Goal: Transaction & Acquisition: Book appointment/travel/reservation

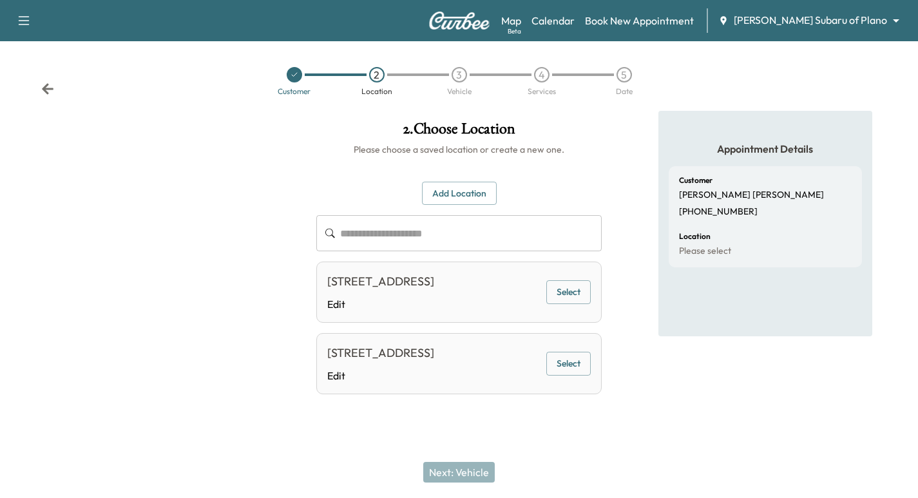
click at [301, 75] on div at bounding box center [294, 74] width 15 height 15
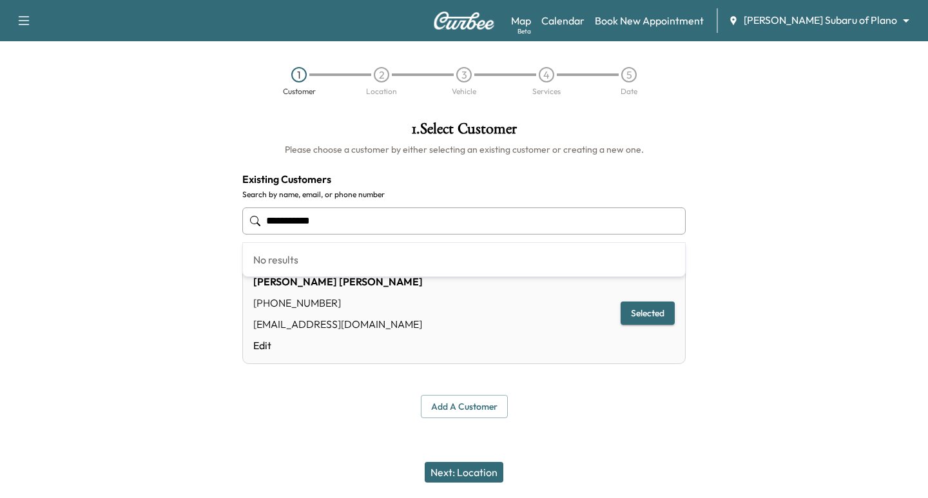
drag, startPoint x: 253, startPoint y: 223, endPoint x: 225, endPoint y: 216, distance: 29.1
click at [174, 216] on div "**********" at bounding box center [464, 270] width 928 height 318
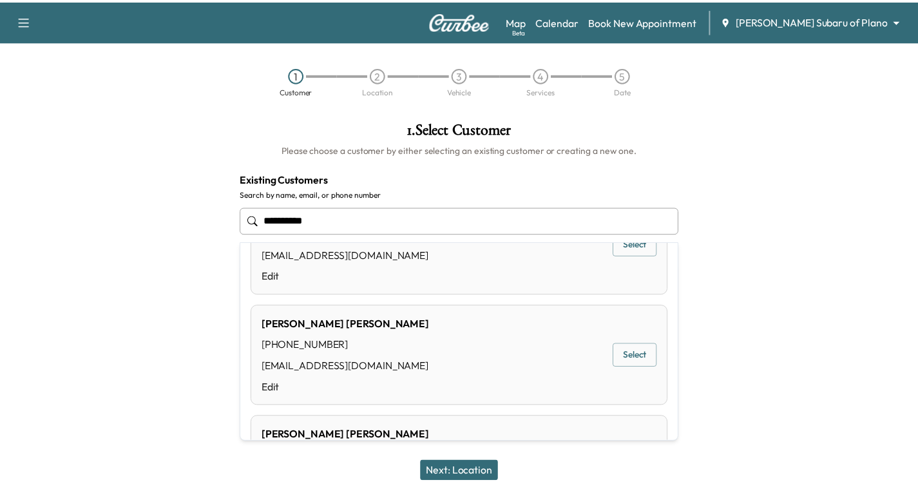
scroll to position [16, 0]
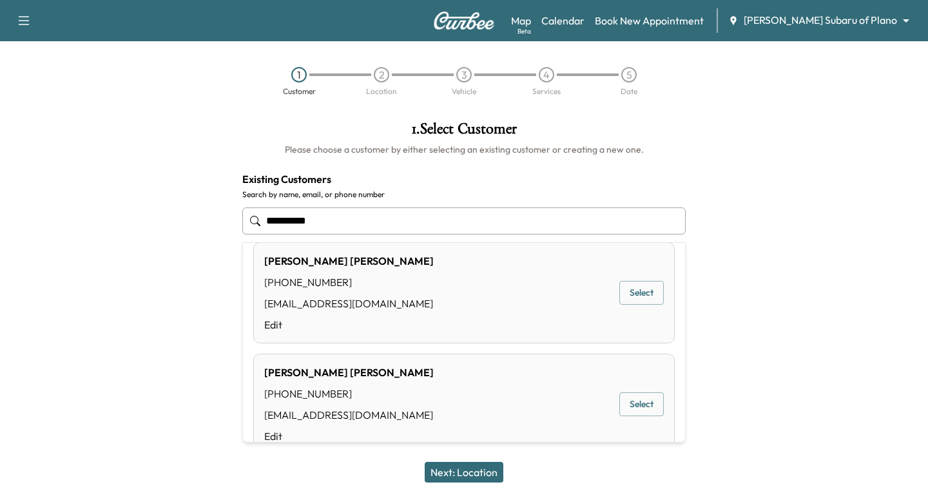
click at [637, 312] on div "[PERSON_NAME] [PHONE_NUMBER] [EMAIL_ADDRESS][DOMAIN_NAME] Edit Select" at bounding box center [463, 292] width 421 height 101
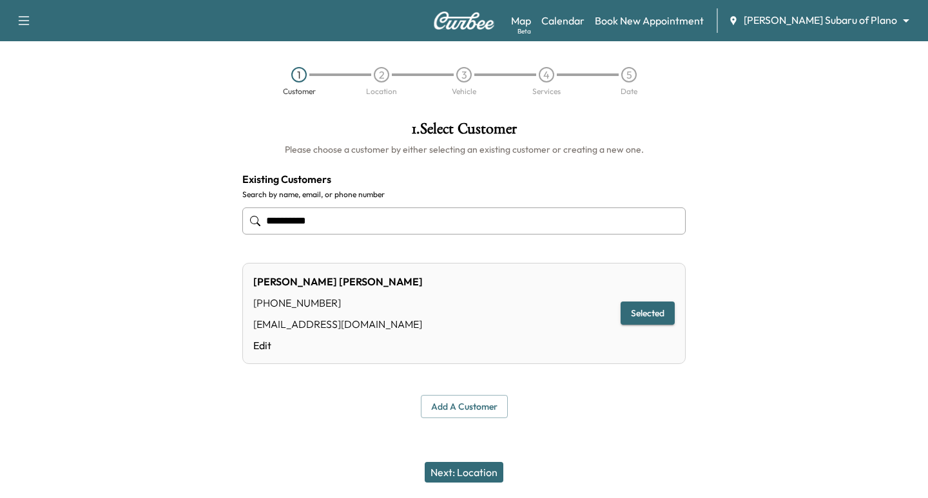
type input "**********"
drag, startPoint x: 510, startPoint y: 478, endPoint x: 482, endPoint y: 477, distance: 27.7
click at [509, 478] on div "Next: Location" at bounding box center [464, 472] width 928 height 52
click at [482, 476] on button "Next: Location" at bounding box center [463, 472] width 79 height 21
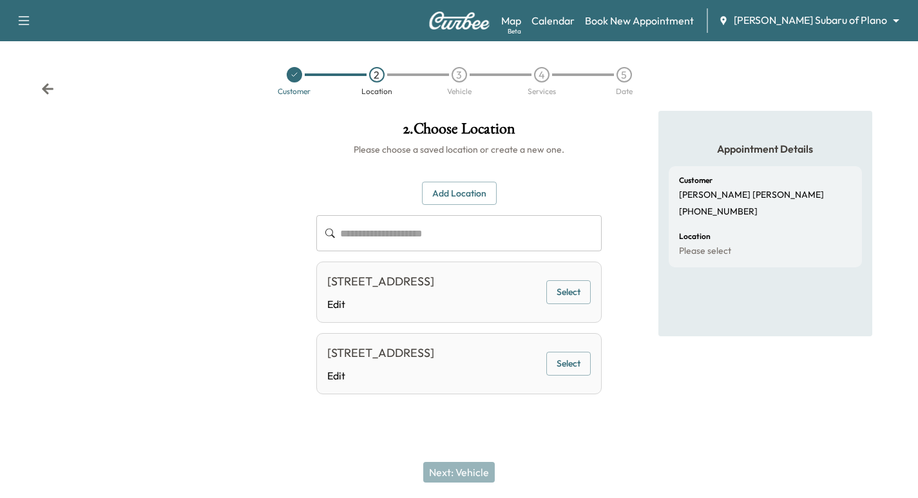
click at [570, 291] on button "Select" at bounding box center [568, 292] width 44 height 24
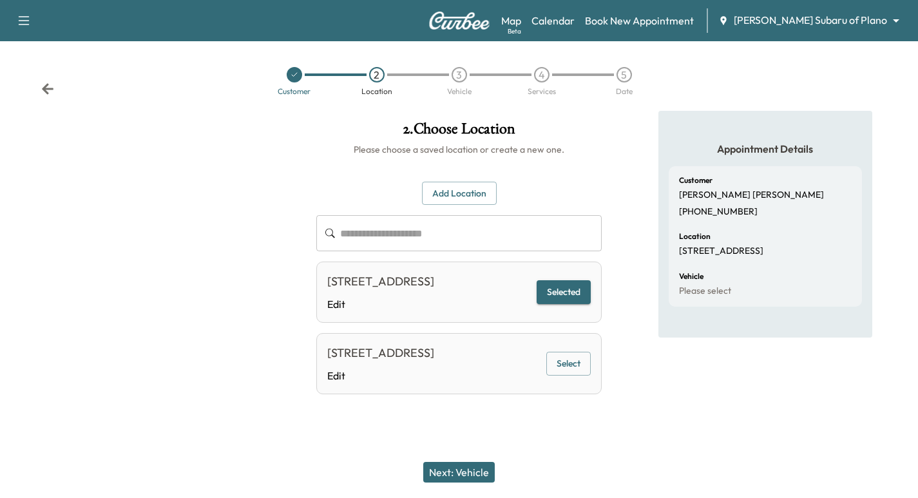
click at [467, 475] on button "Next: Vehicle" at bounding box center [458, 472] width 71 height 21
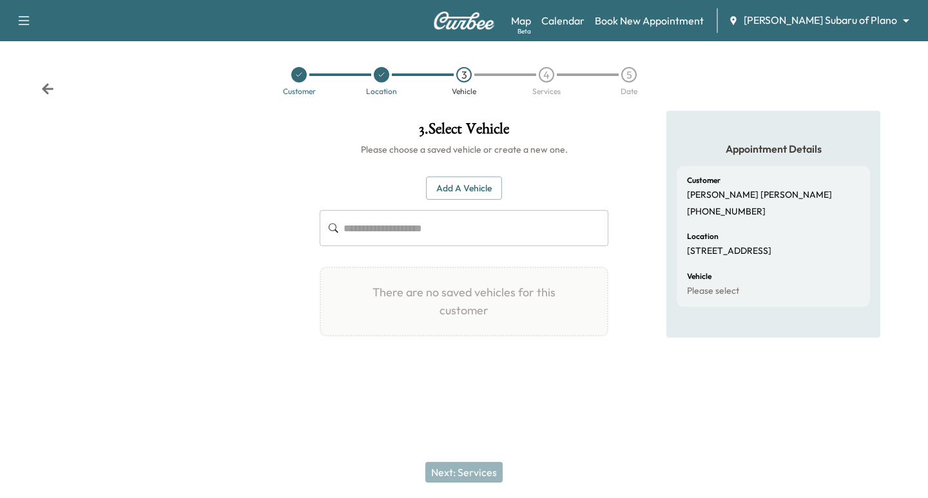
click at [470, 194] on button "Add a Vehicle" at bounding box center [464, 188] width 76 height 24
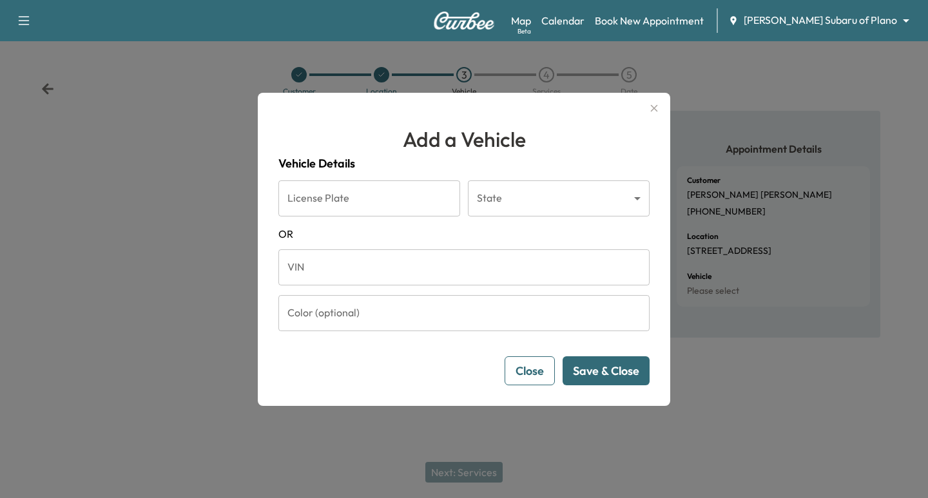
click at [526, 382] on button "Close" at bounding box center [529, 370] width 50 height 29
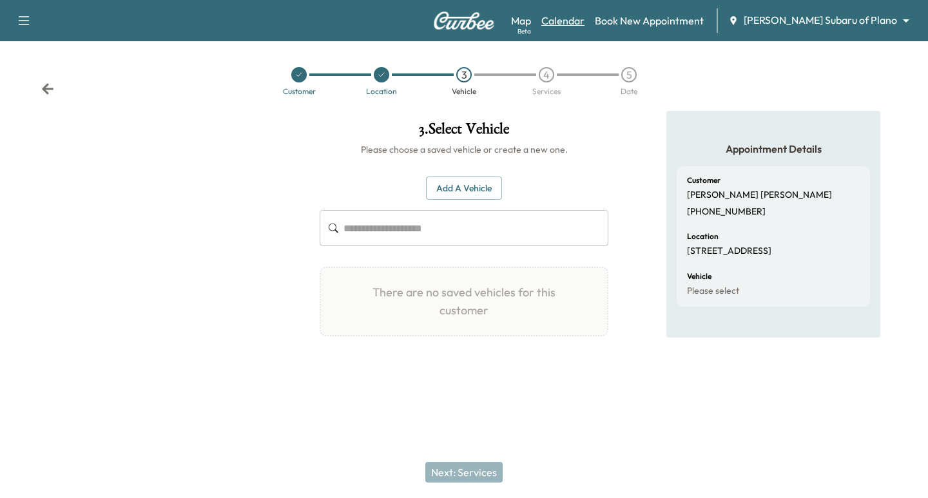
click at [584, 16] on link "Calendar" at bounding box center [562, 20] width 43 height 15
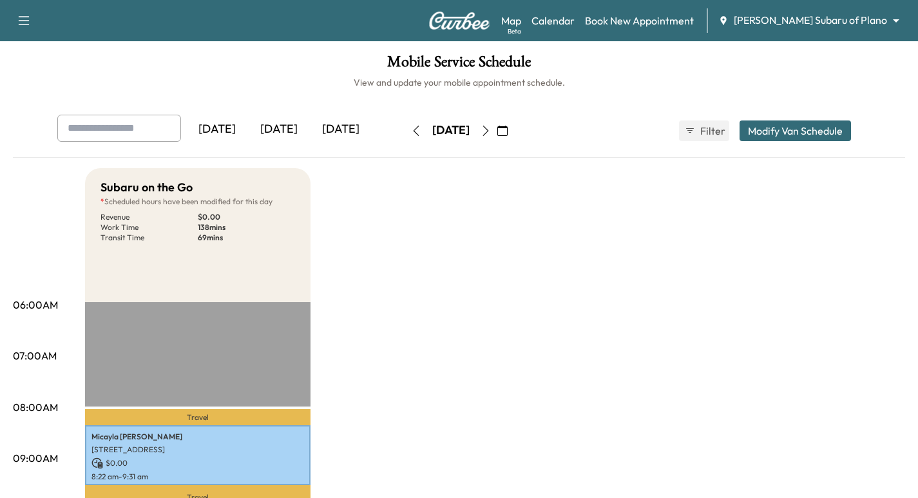
click at [788, 29] on div "Map Beta Calendar Book New Appointment [PERSON_NAME] Subaru of Plano ******** ​" at bounding box center [704, 20] width 406 height 24
click at [836, 25] on body "Support Log Out Map Beta Calendar Book New Appointment [PERSON_NAME] Subaru of …" at bounding box center [459, 249] width 918 height 498
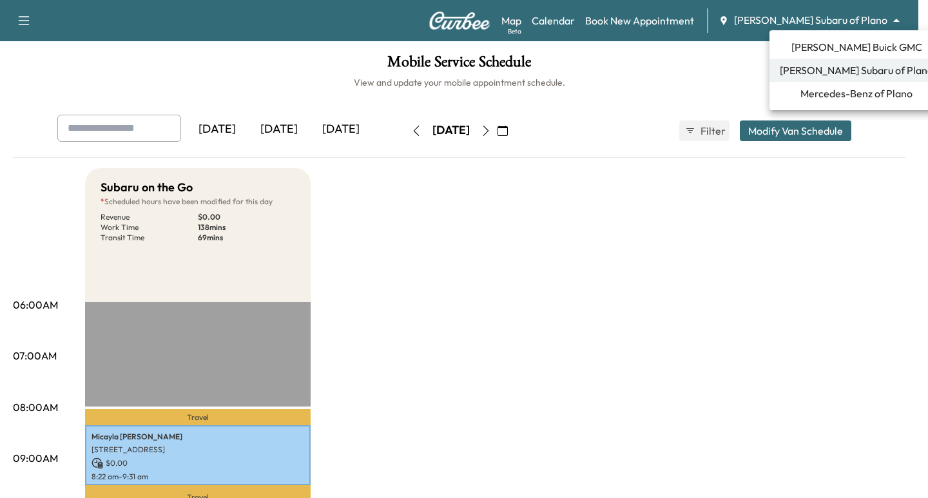
click at [842, 47] on span "[PERSON_NAME] Buick GMC" at bounding box center [856, 46] width 131 height 15
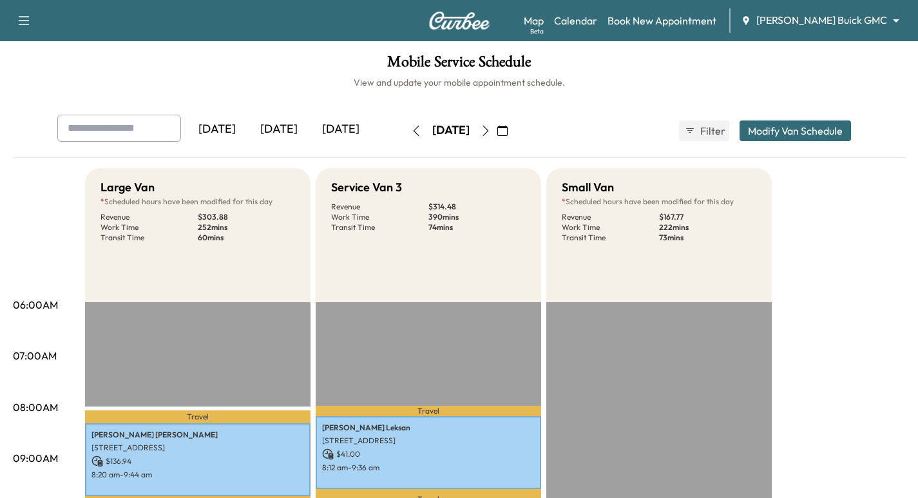
scroll to position [16, 0]
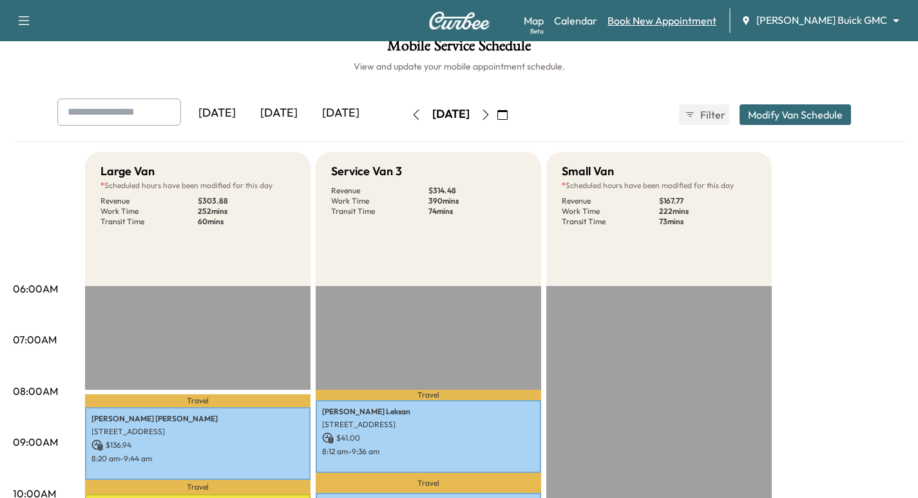
click at [702, 19] on link "Book New Appointment" at bounding box center [661, 20] width 109 height 15
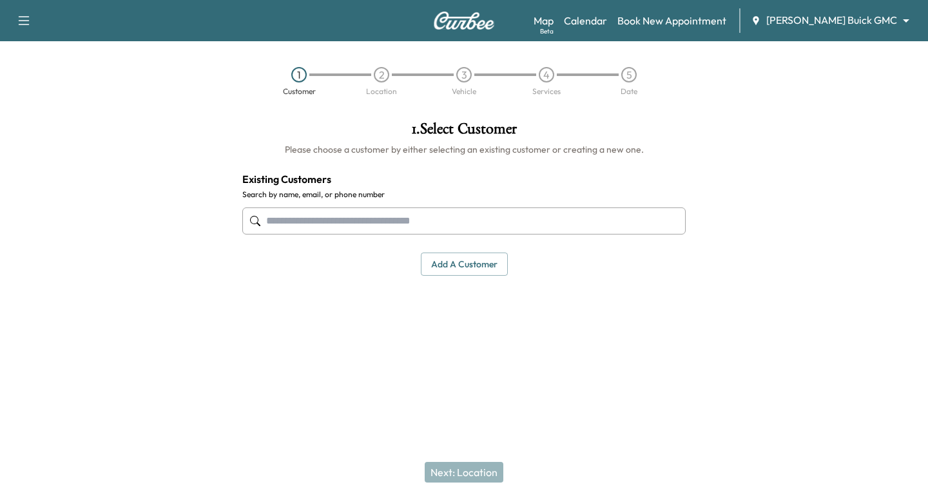
click at [359, 218] on input "text" at bounding box center [463, 220] width 443 height 27
paste input "**********"
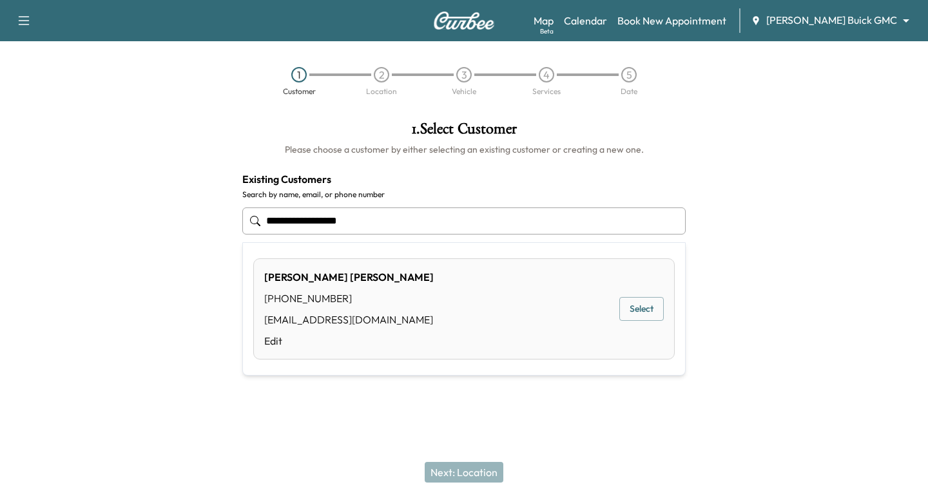
click at [613, 294] on div "[PERSON_NAME] [PHONE_NUMBER] [EMAIL_ADDRESS][DOMAIN_NAME] Edit Select" at bounding box center [463, 308] width 421 height 101
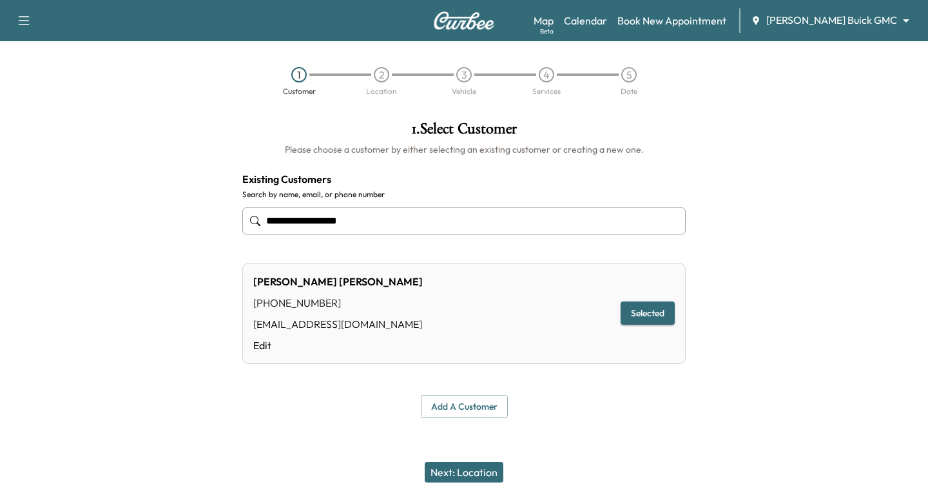
type input "**********"
click at [462, 473] on button "Next: Location" at bounding box center [463, 472] width 79 height 21
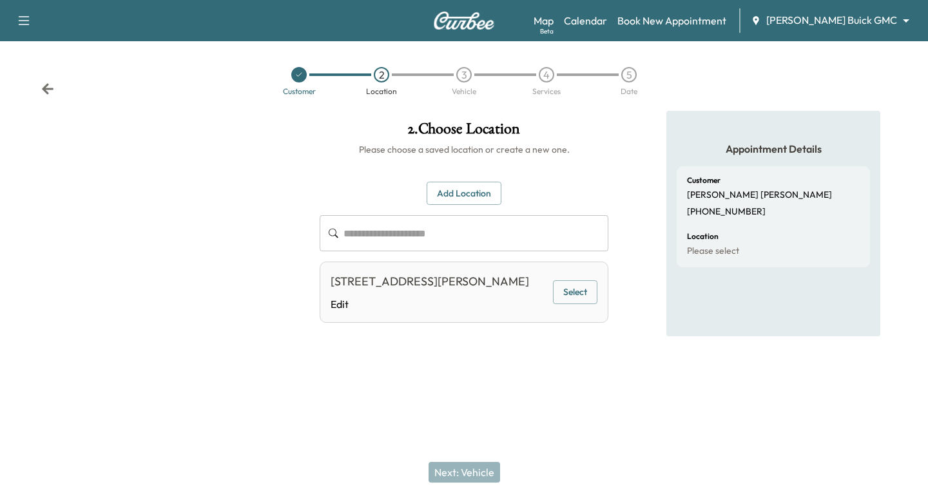
click at [576, 304] on button "Select" at bounding box center [575, 292] width 44 height 24
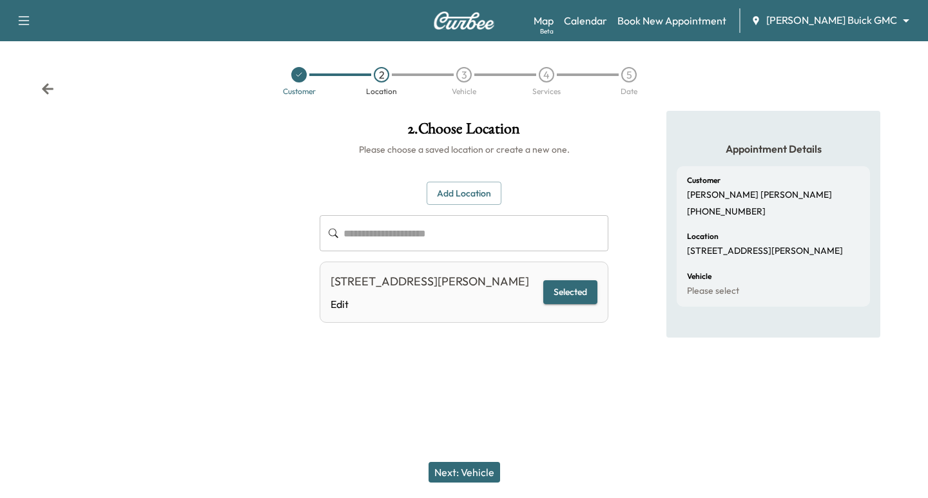
click at [455, 473] on button "Next: Vehicle" at bounding box center [463, 472] width 71 height 21
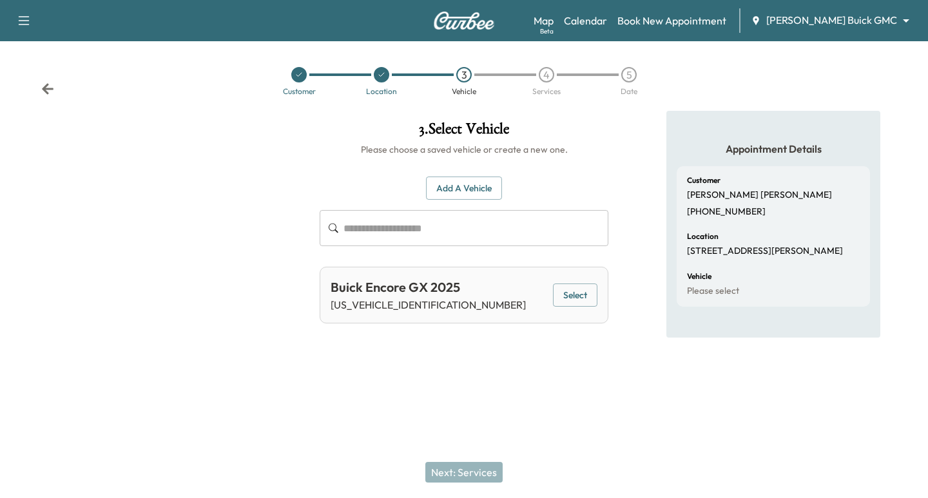
click at [545, 280] on div "Buick Encore GX 2025 [US_VEHICLE_IDENTIFICATION_NUMBER] Select" at bounding box center [463, 295] width 289 height 57
click at [558, 288] on button "Select" at bounding box center [575, 295] width 44 height 24
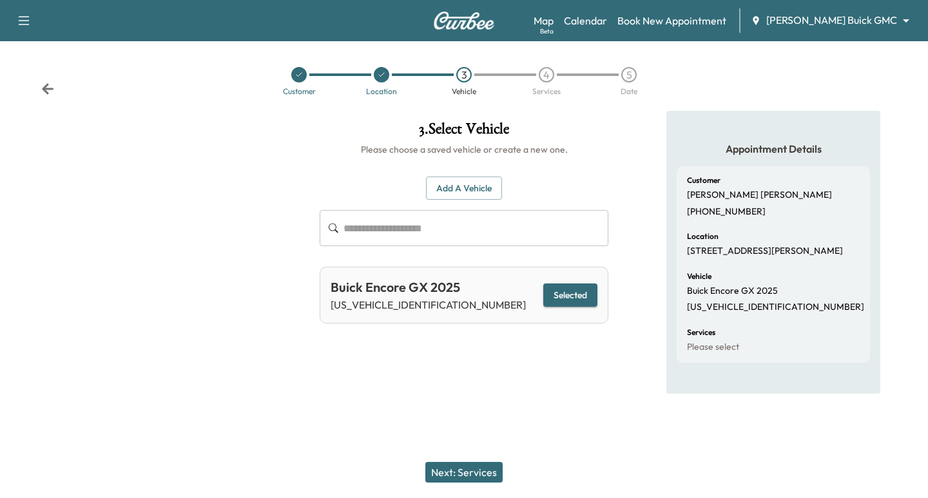
click at [490, 465] on button "Next: Services" at bounding box center [463, 472] width 77 height 21
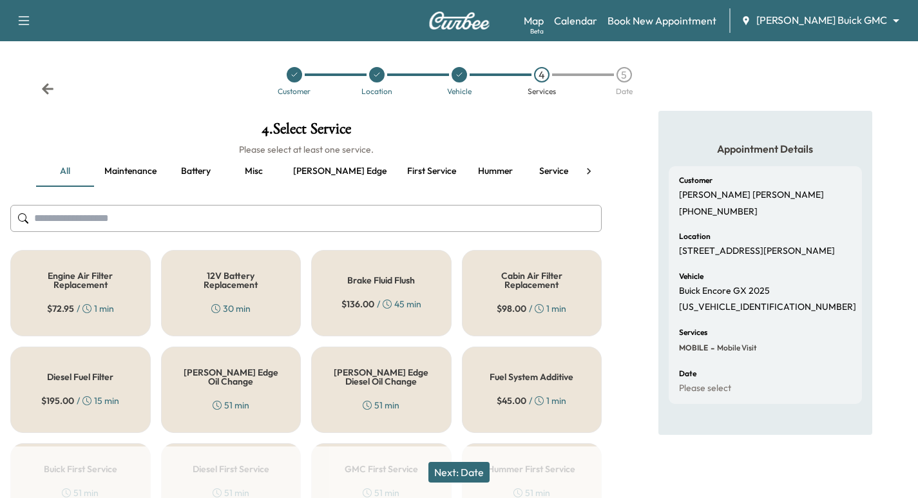
scroll to position [193, 0]
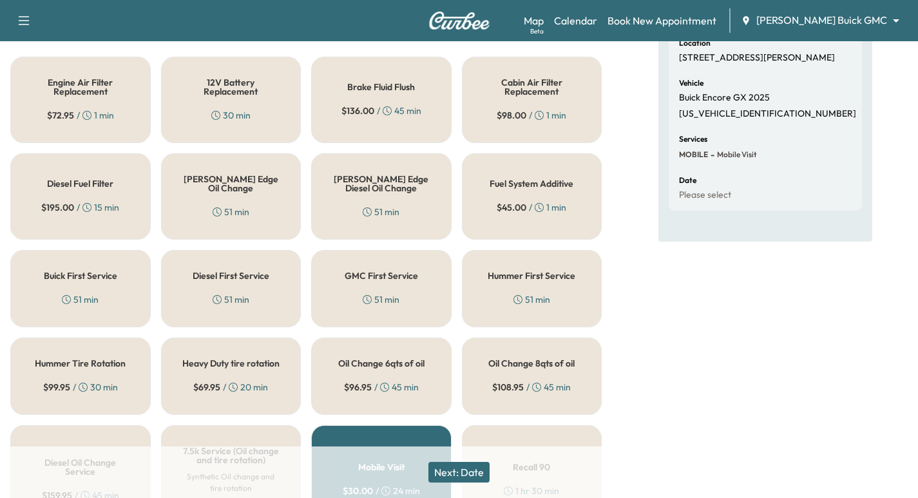
click at [128, 290] on div "Buick First Service 51 min" at bounding box center [80, 288] width 140 height 77
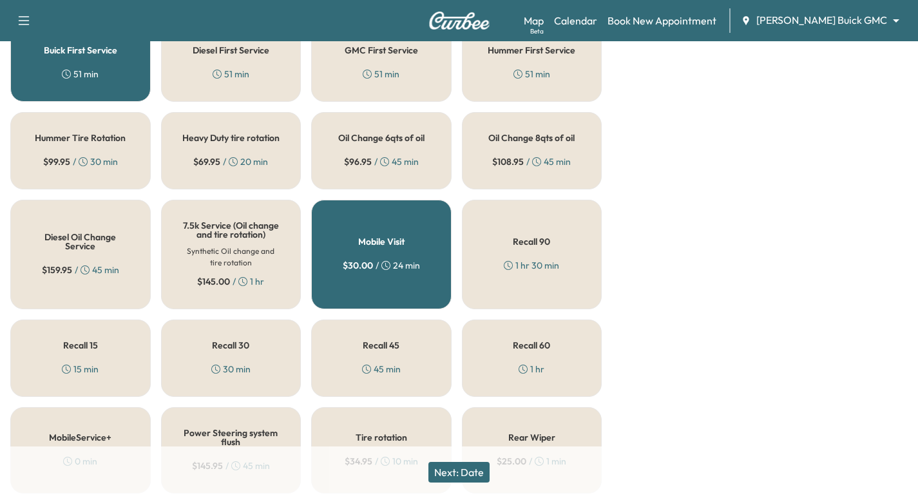
scroll to position [660, 0]
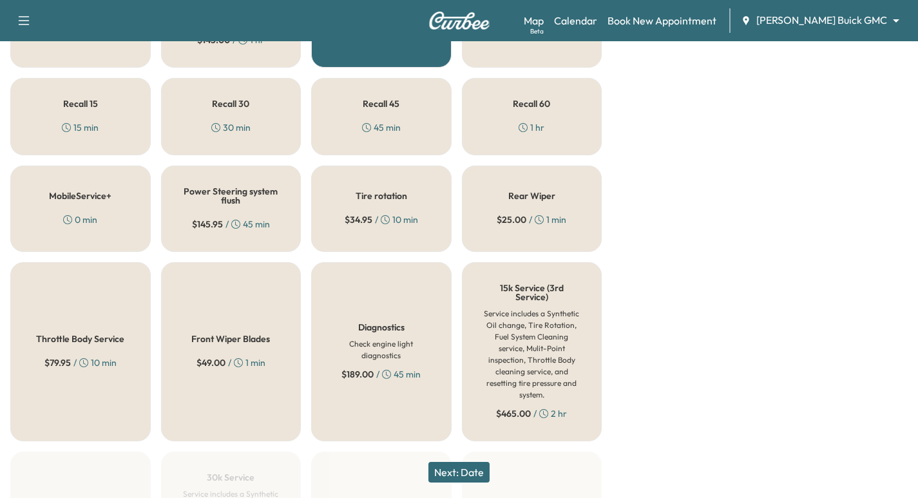
click at [455, 471] on button "Next: Date" at bounding box center [458, 472] width 61 height 21
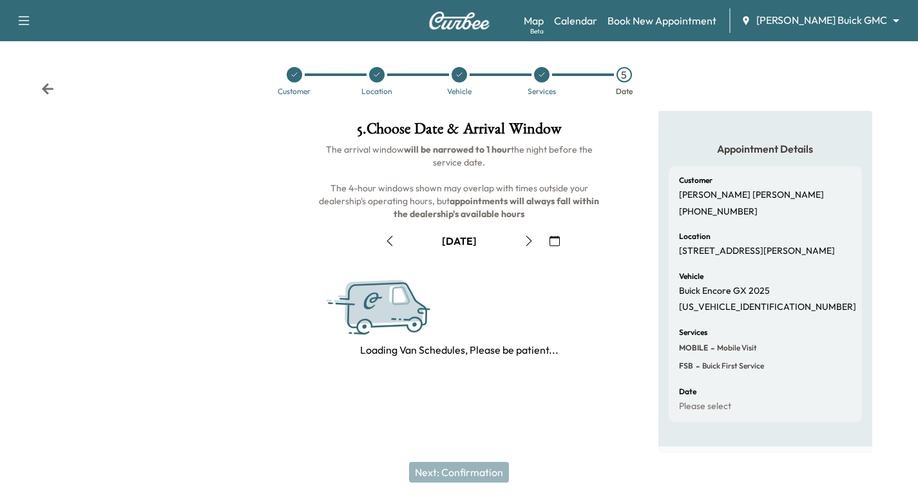
scroll to position [0, 0]
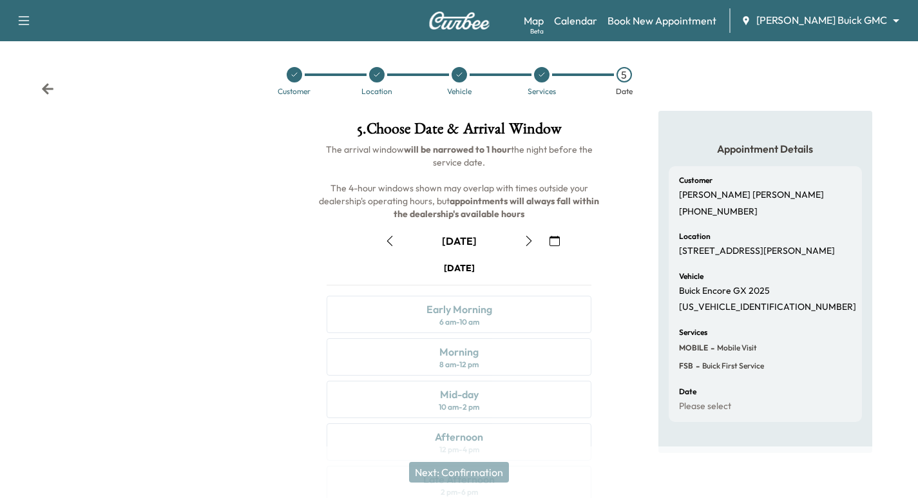
click at [537, 240] on button "button" at bounding box center [529, 241] width 22 height 21
